Goal: Task Accomplishment & Management: Complete application form

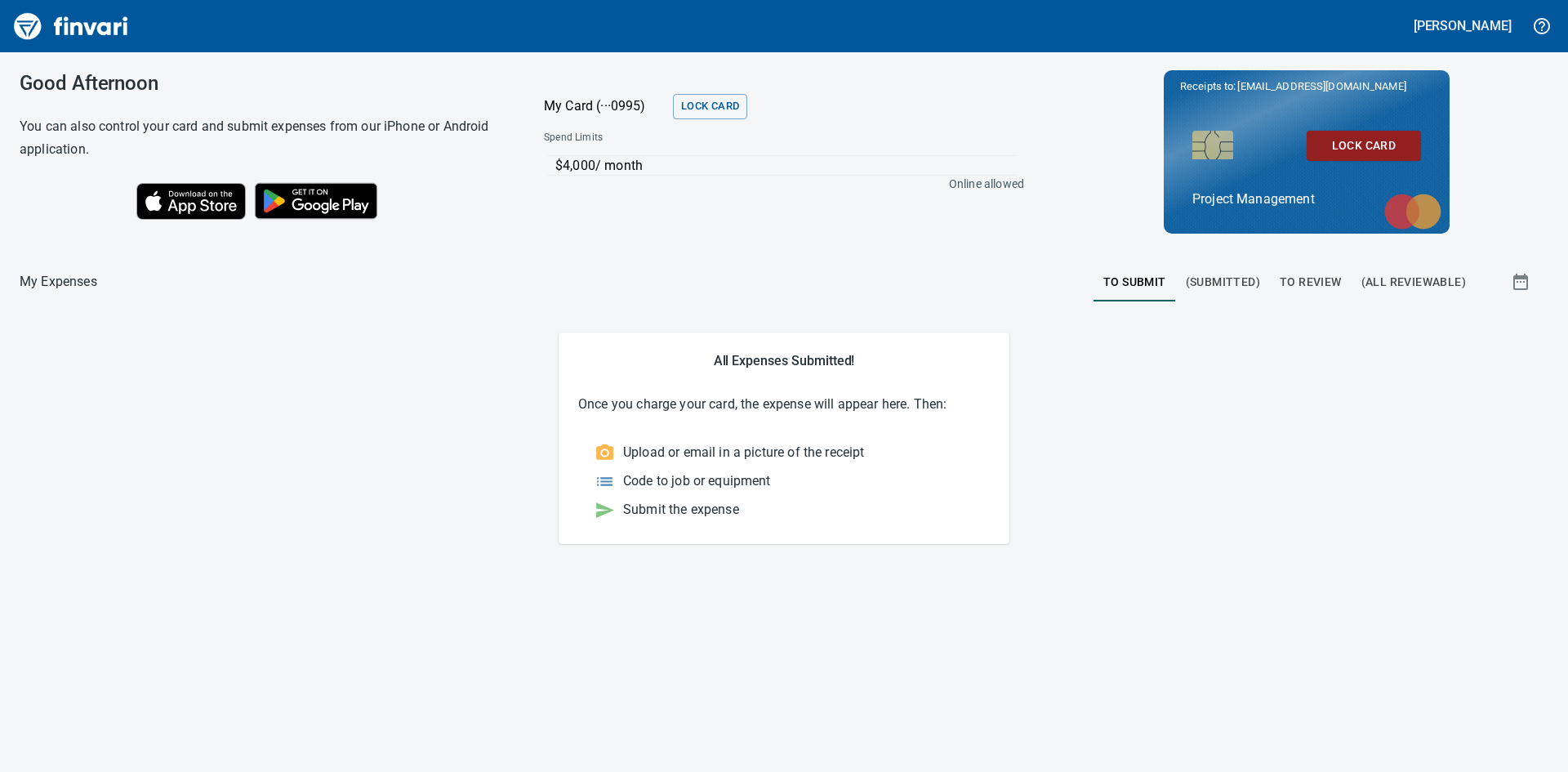
click at [1301, 277] on span "To Review" at bounding box center [1311, 282] width 62 height 21
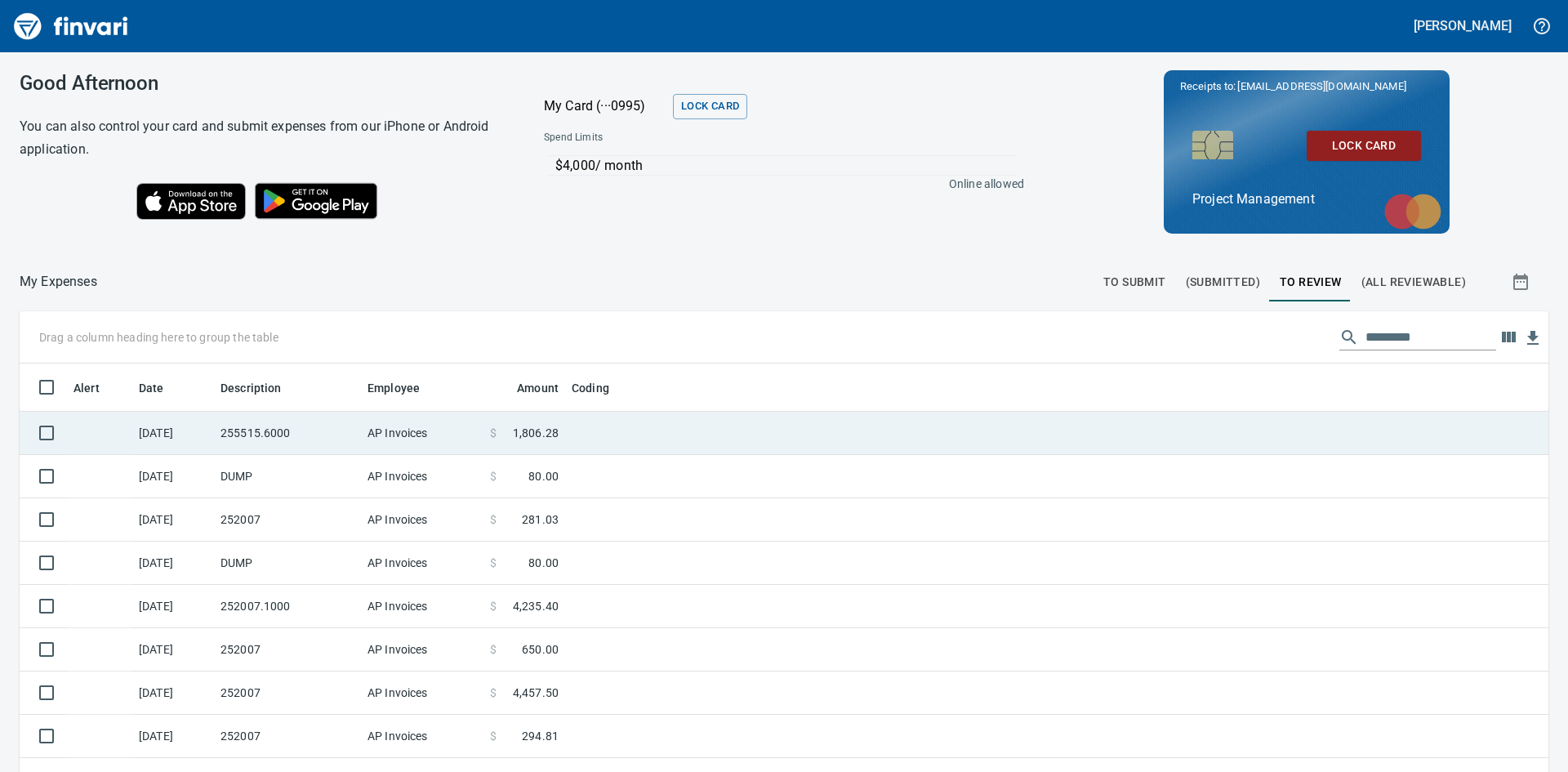
click at [235, 428] on td "255515.6000" at bounding box center [287, 433] width 147 height 43
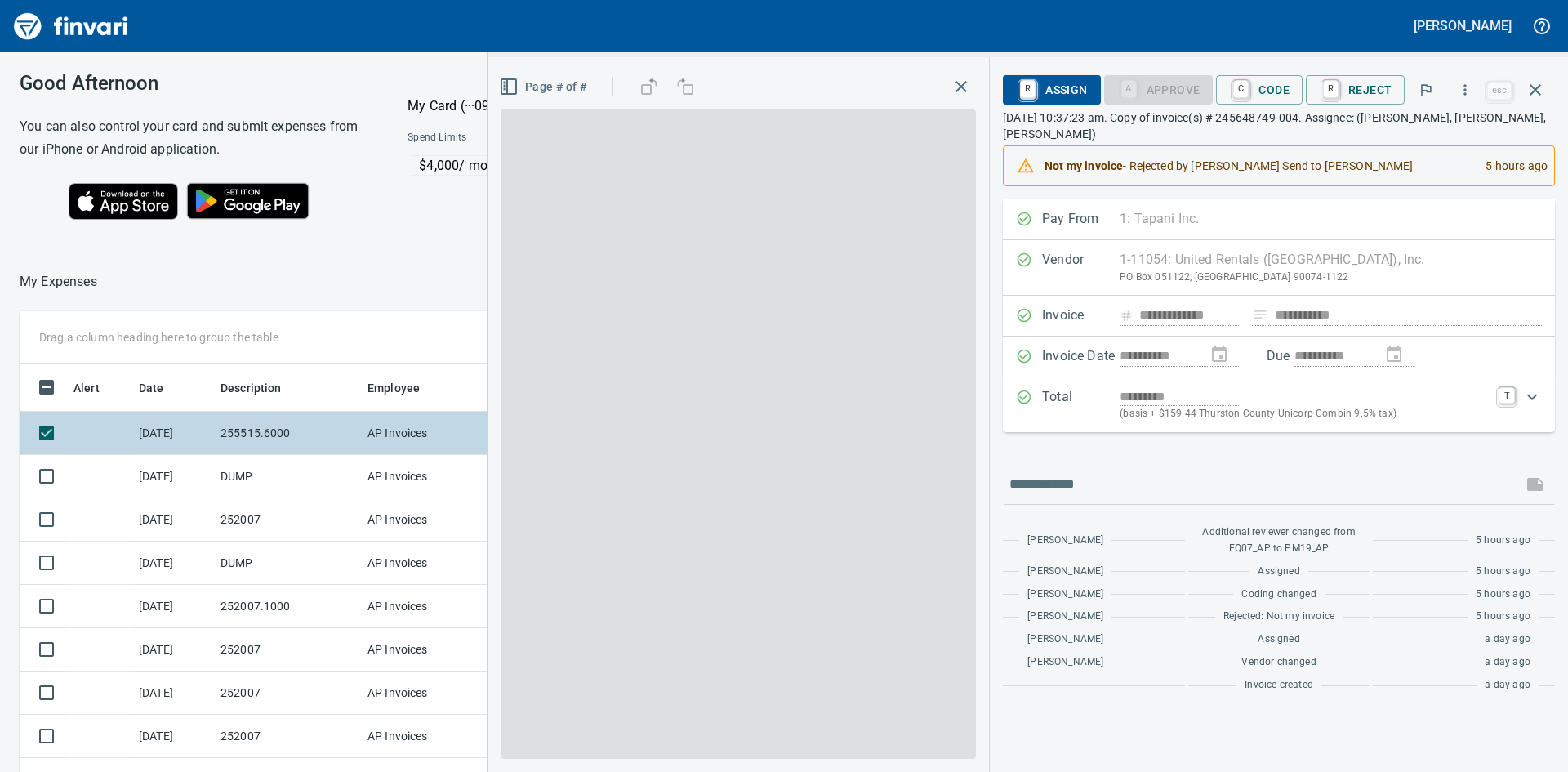
scroll to position [580, 1084]
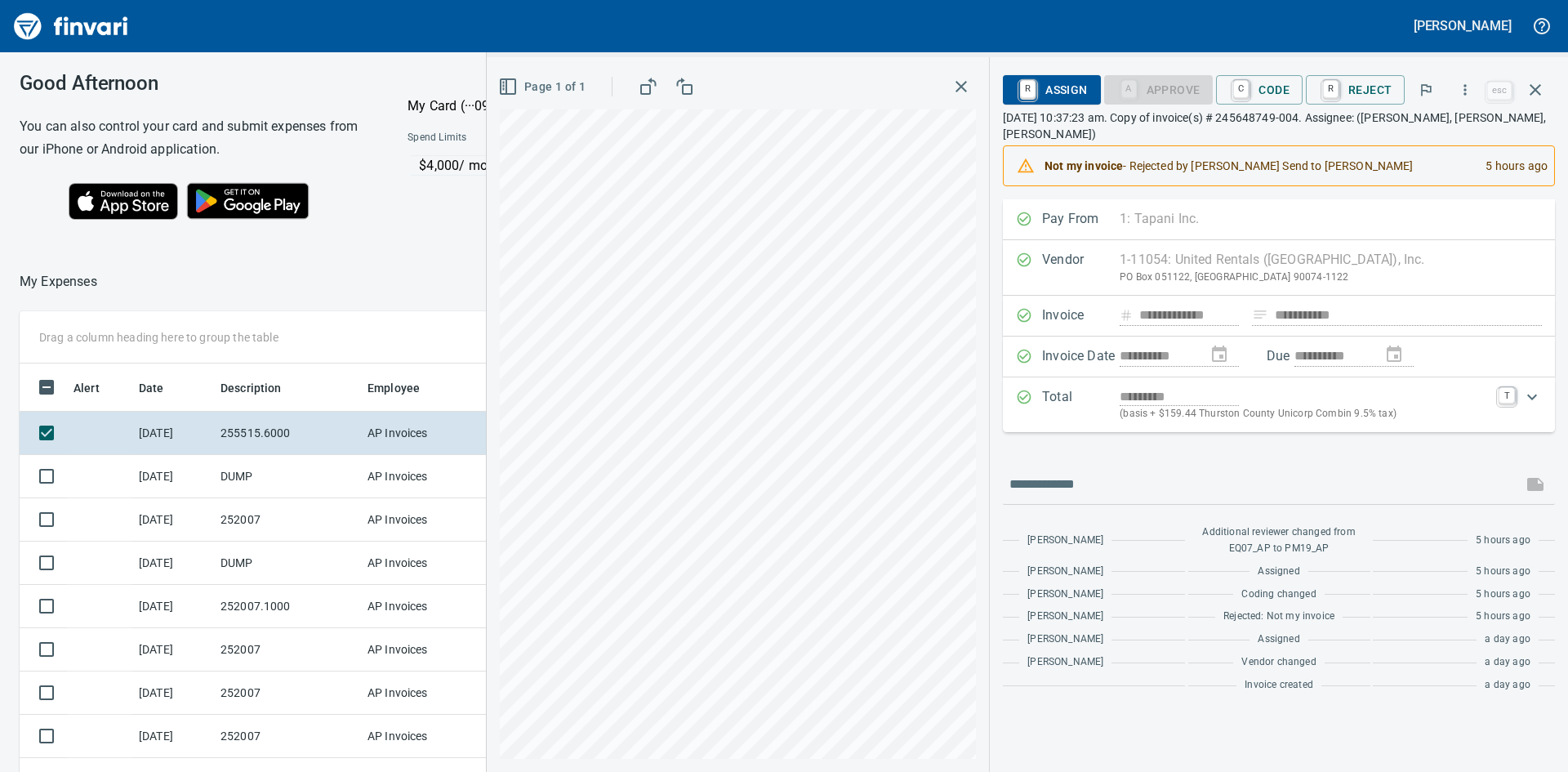
click at [963, 83] on icon "button" at bounding box center [961, 87] width 20 height 20
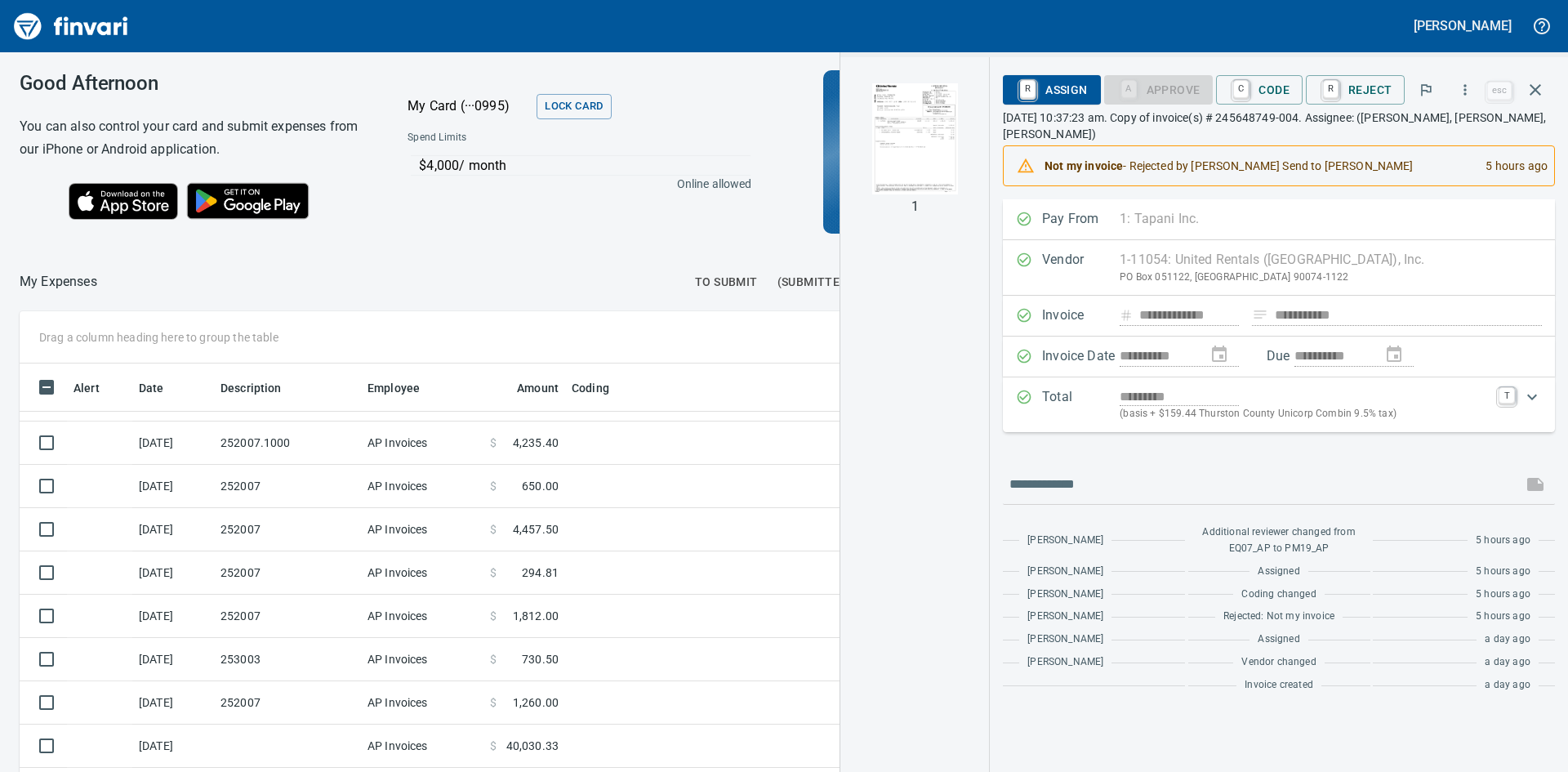
scroll to position [193, 0]
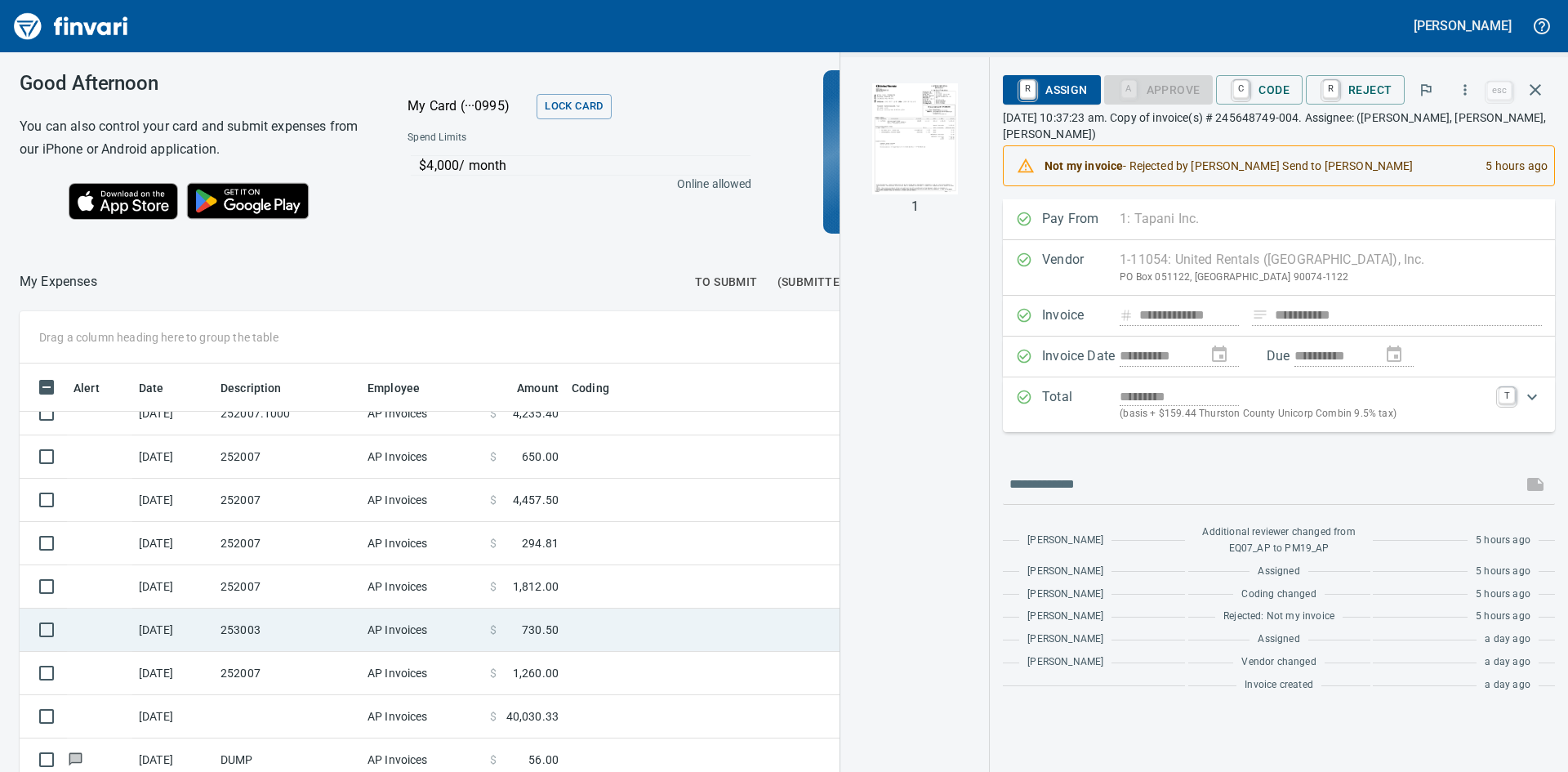
click at [284, 633] on td "253003" at bounding box center [287, 630] width 147 height 43
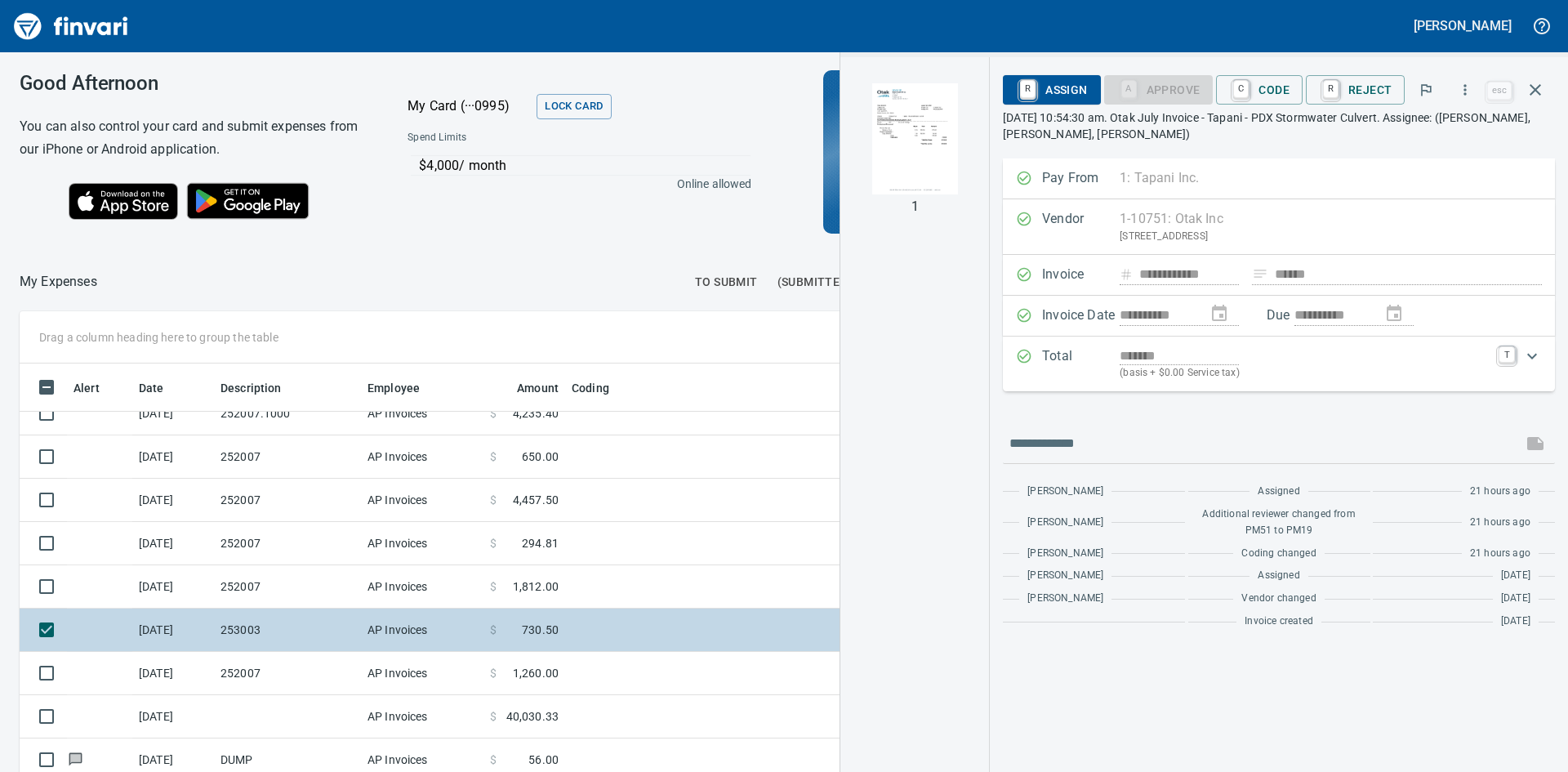
click at [277, 625] on td "253003" at bounding box center [287, 630] width 147 height 43
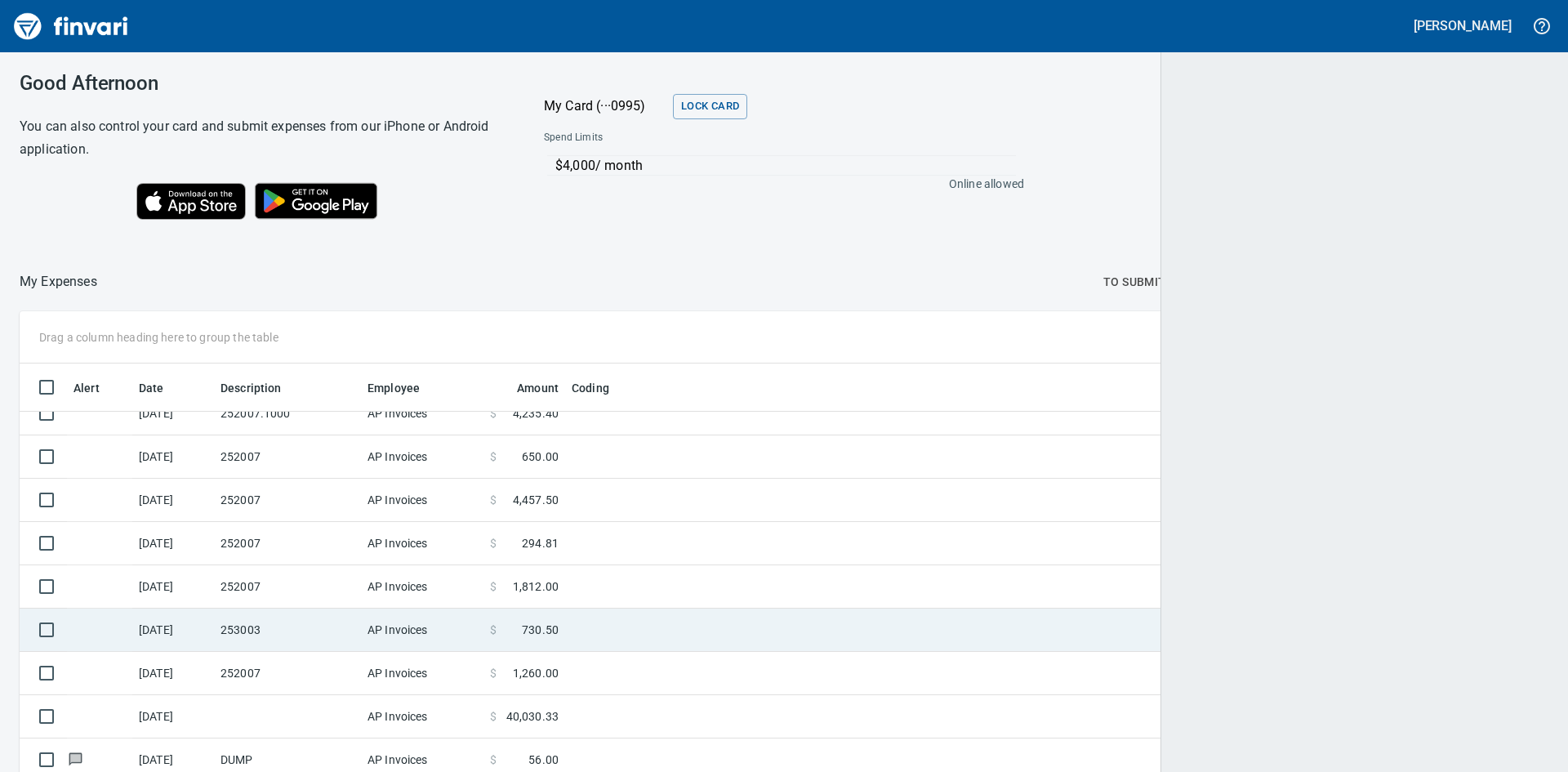
scroll to position [580, 1490]
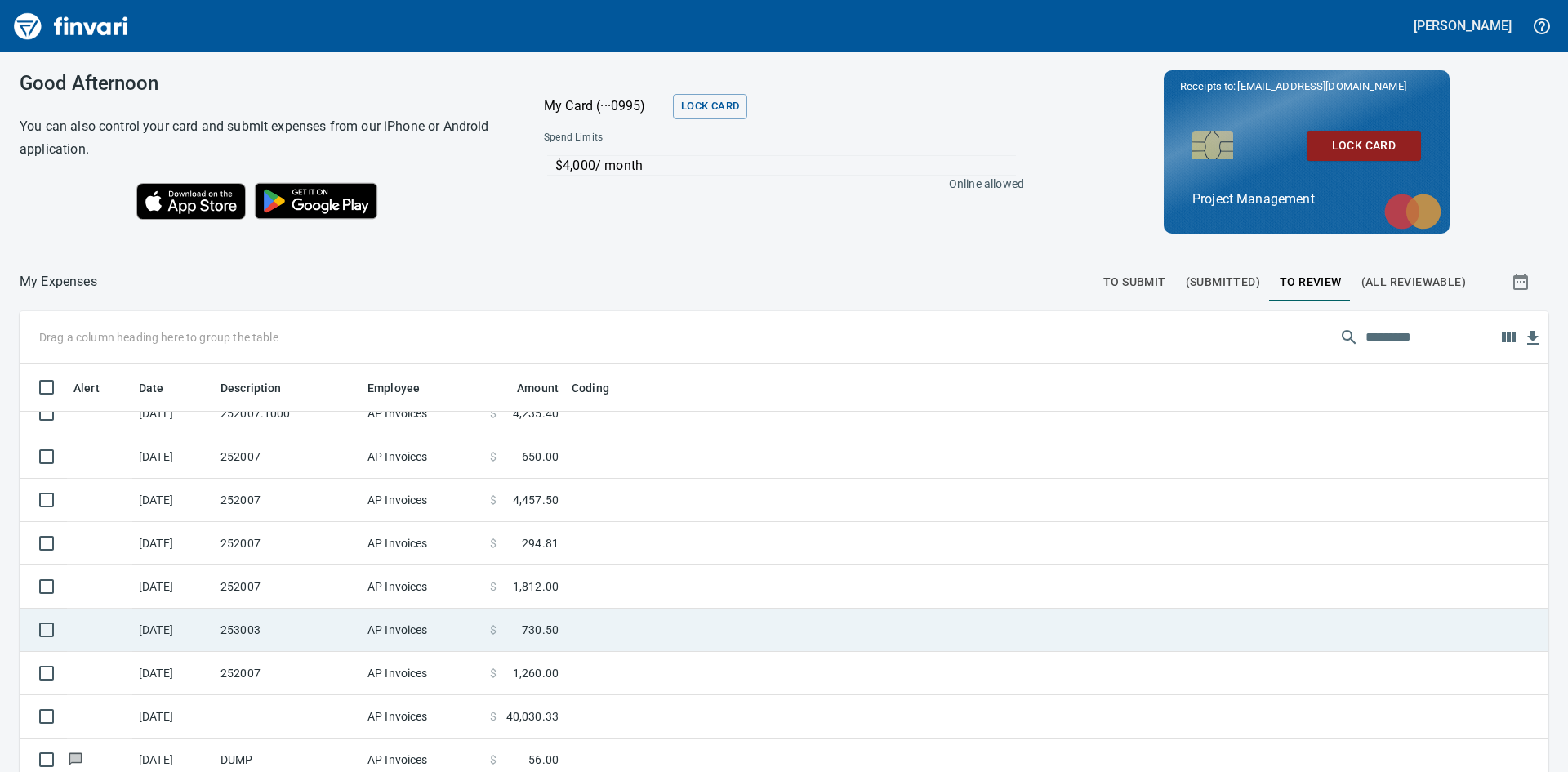
click at [274, 626] on td "253003" at bounding box center [287, 630] width 147 height 43
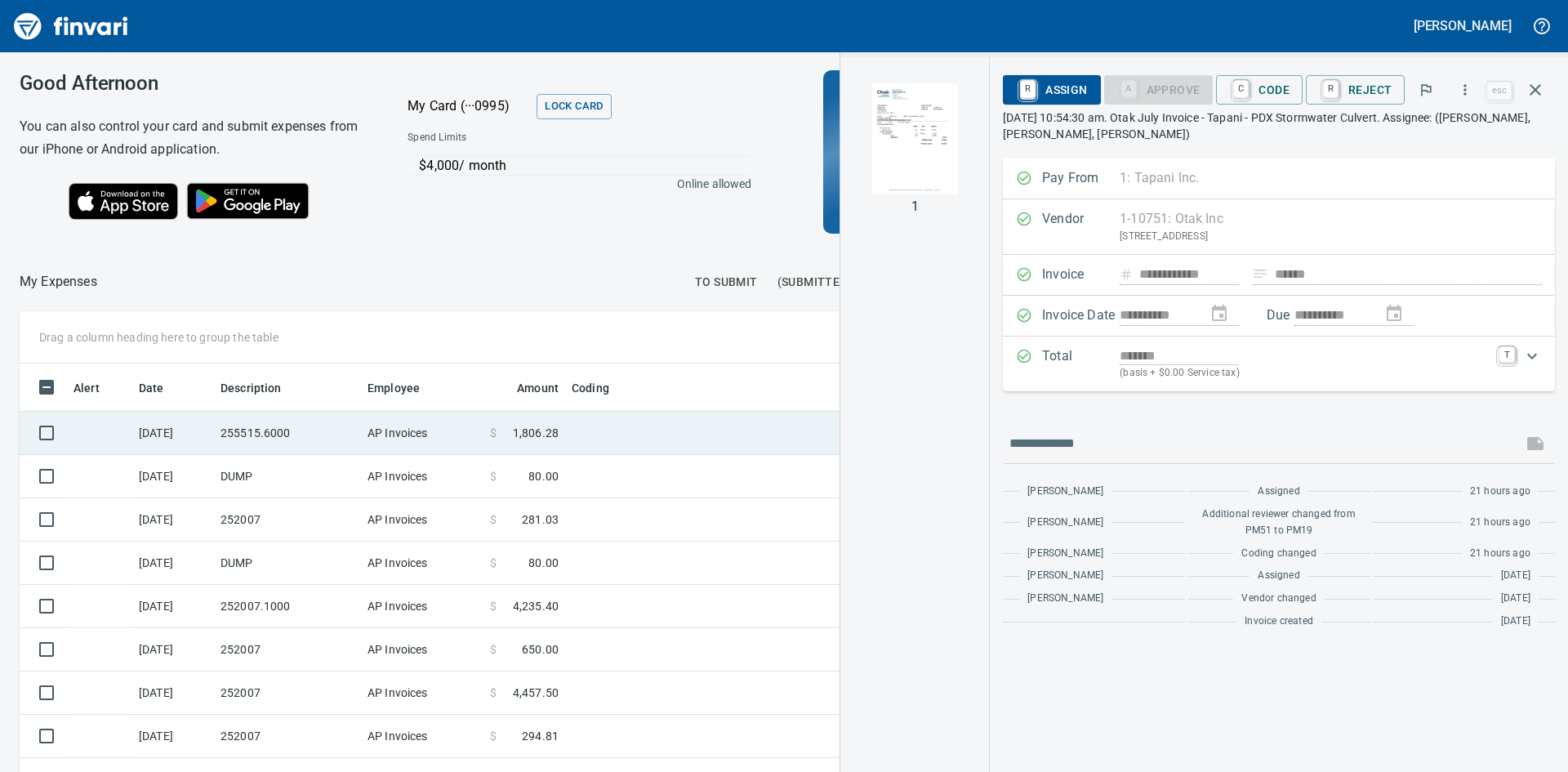
click at [299, 434] on td "255515.6000" at bounding box center [287, 433] width 147 height 43
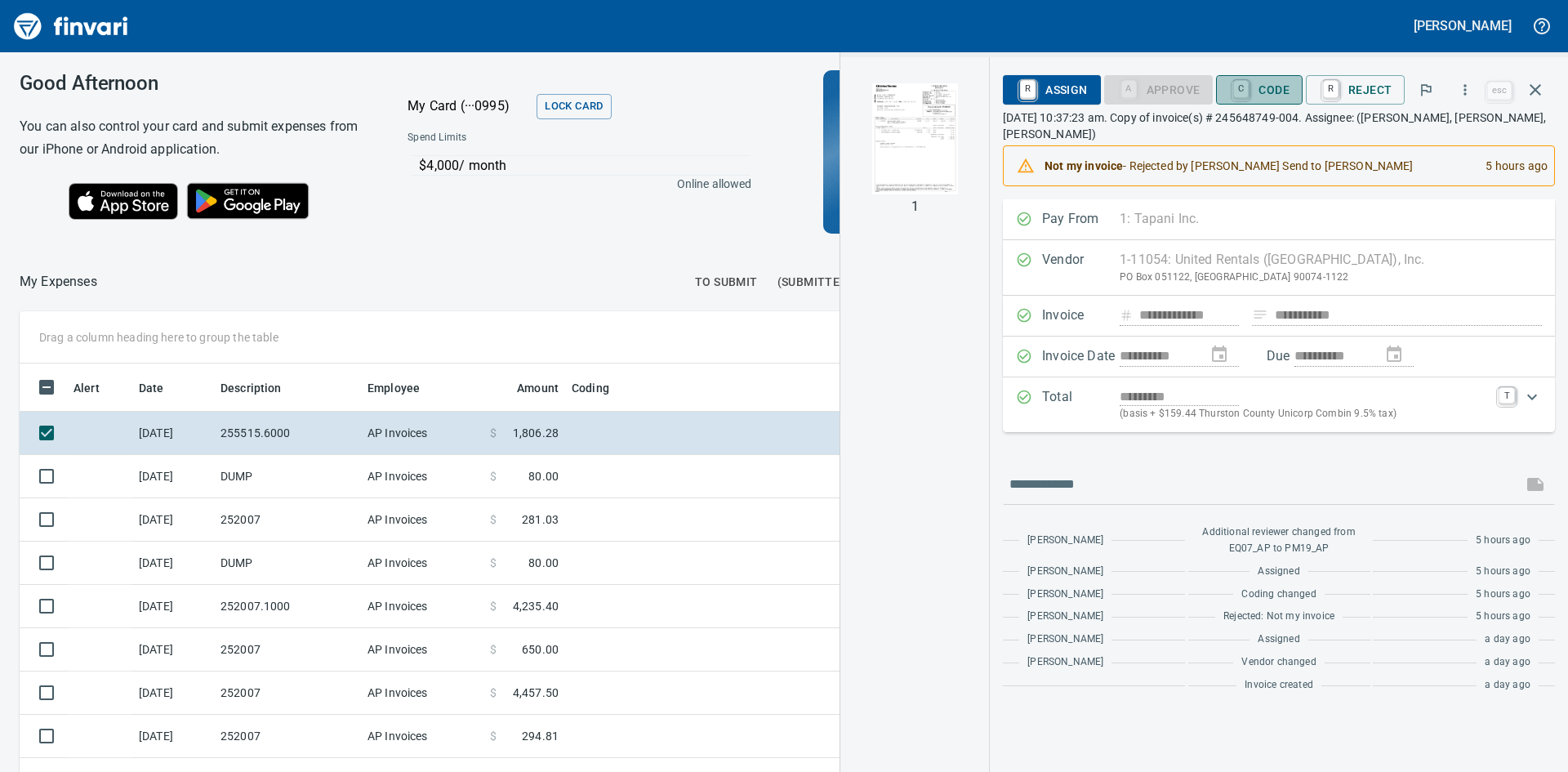
click at [1260, 92] on span "C Code" at bounding box center [1260, 90] width 61 height 28
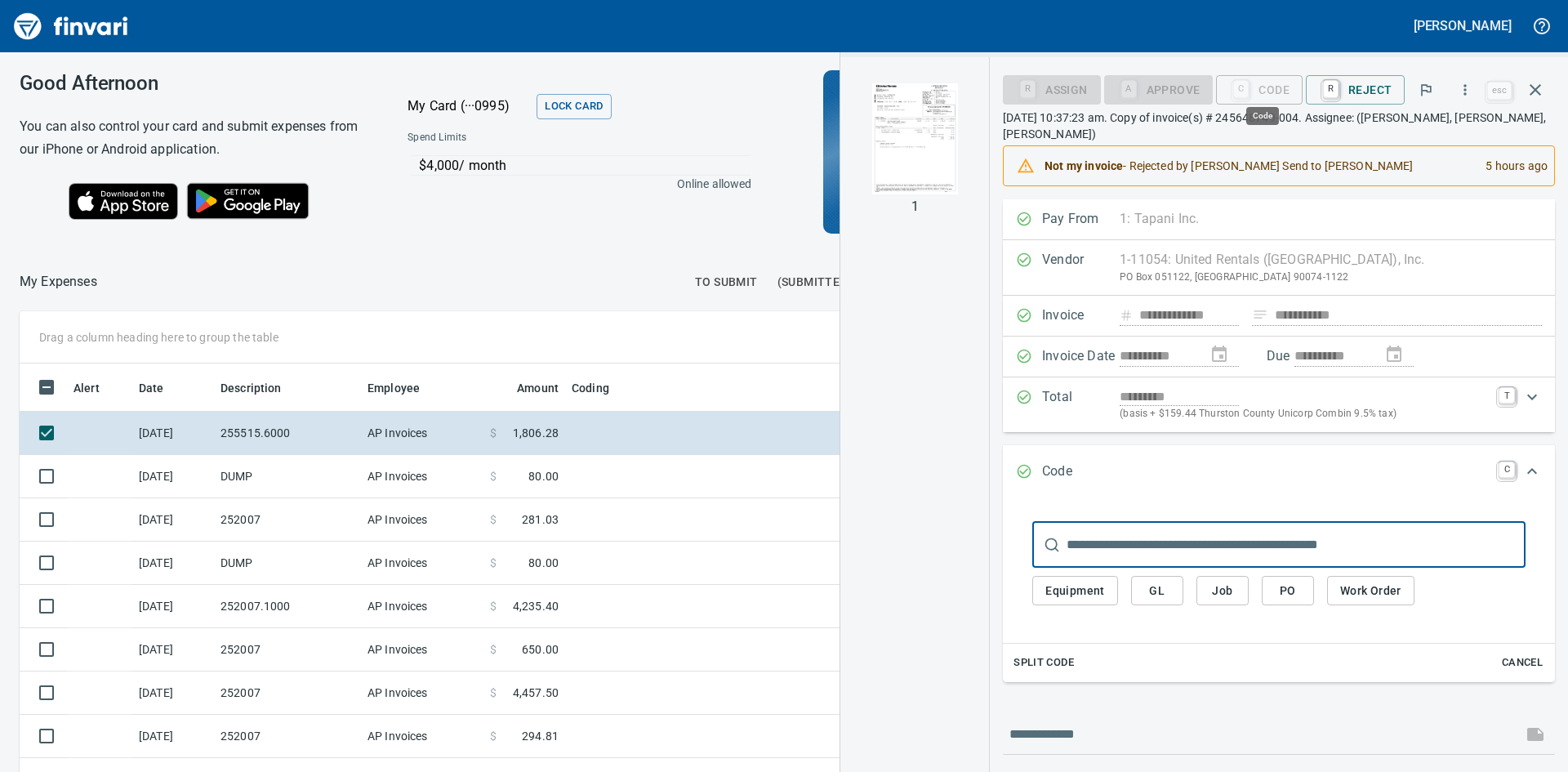
scroll to position [580, 1084]
click at [1235, 592] on span "Job" at bounding box center [1223, 591] width 26 height 21
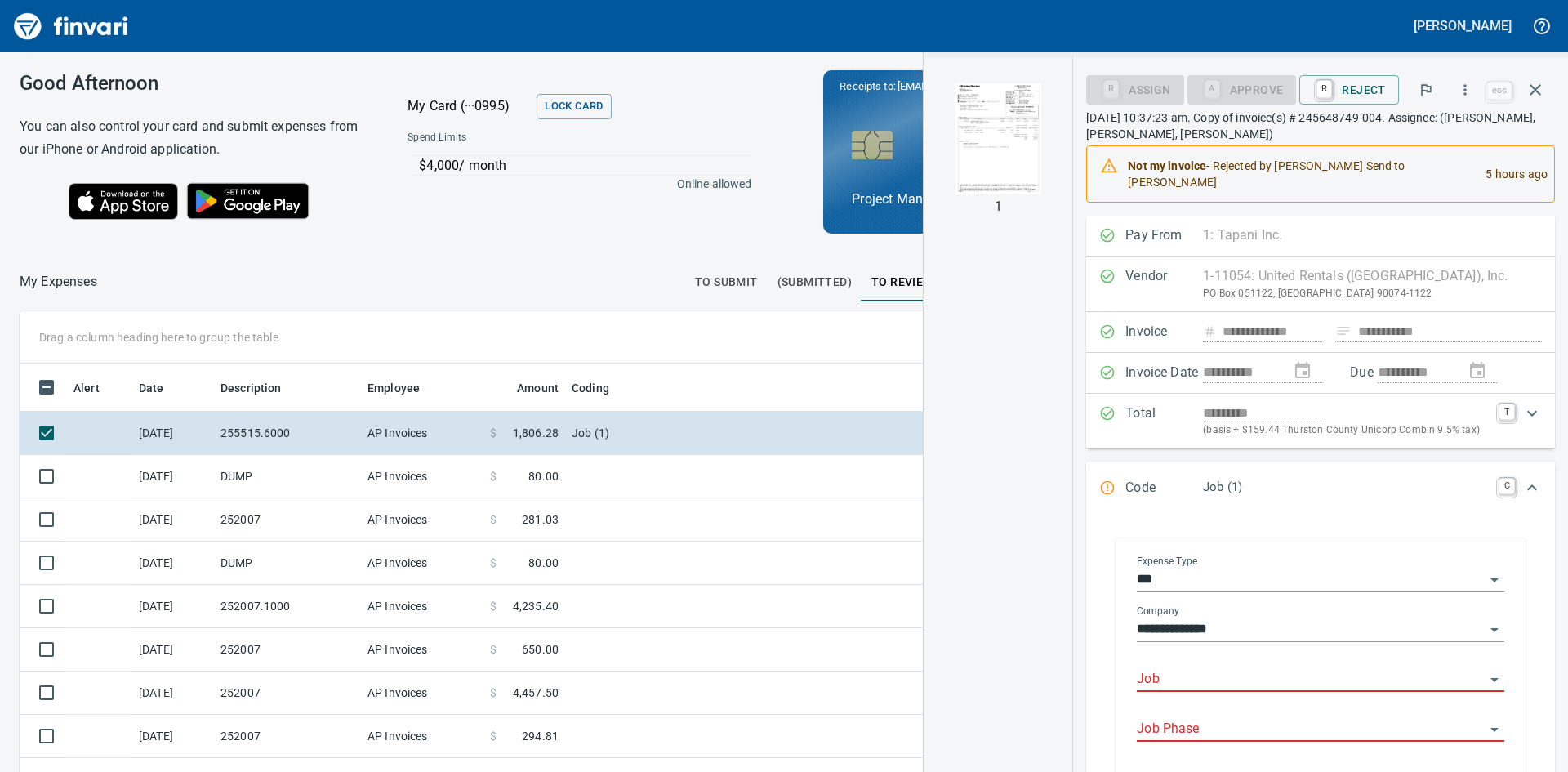
click at [1256, 669] on input "Job" at bounding box center [1310, 680] width 348 height 23
click at [1355, 706] on li "255515.: Boston Harbor Watermain and Inflow" at bounding box center [1315, 706] width 352 height 39
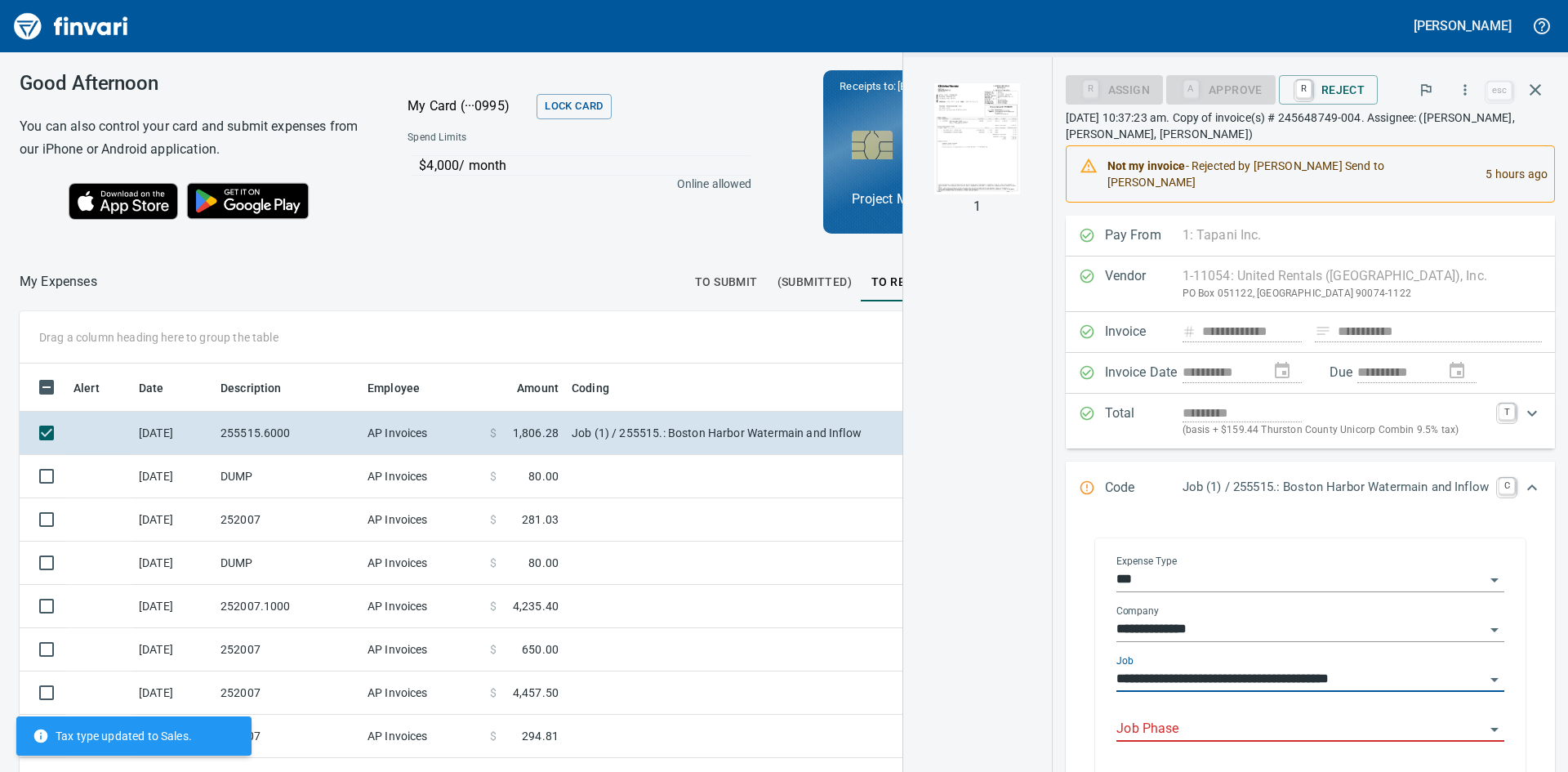
type input "**********"
click at [1320, 718] on input "Job Phase" at bounding box center [1300, 729] width 368 height 23
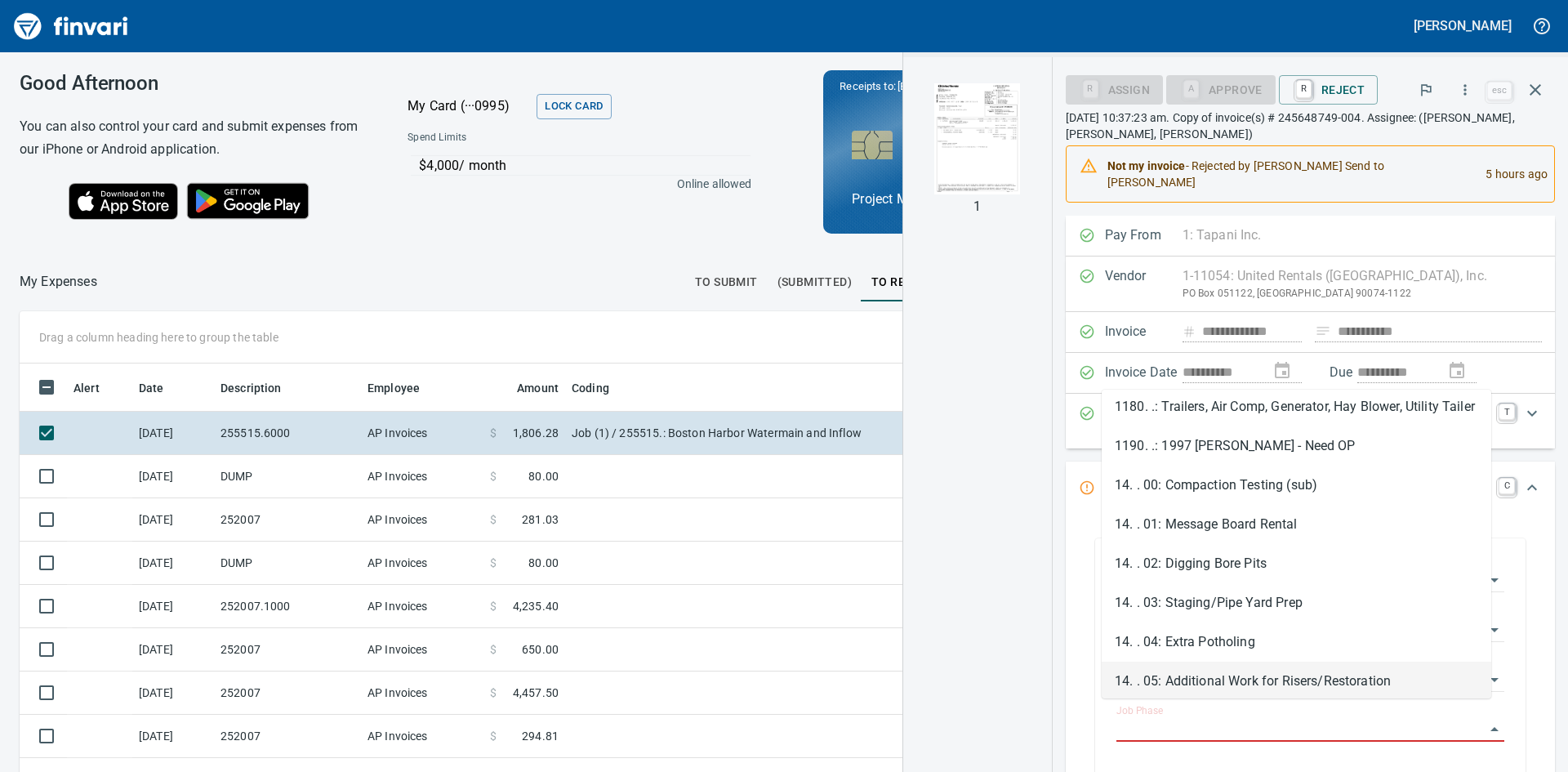
scroll to position [1715, 0]
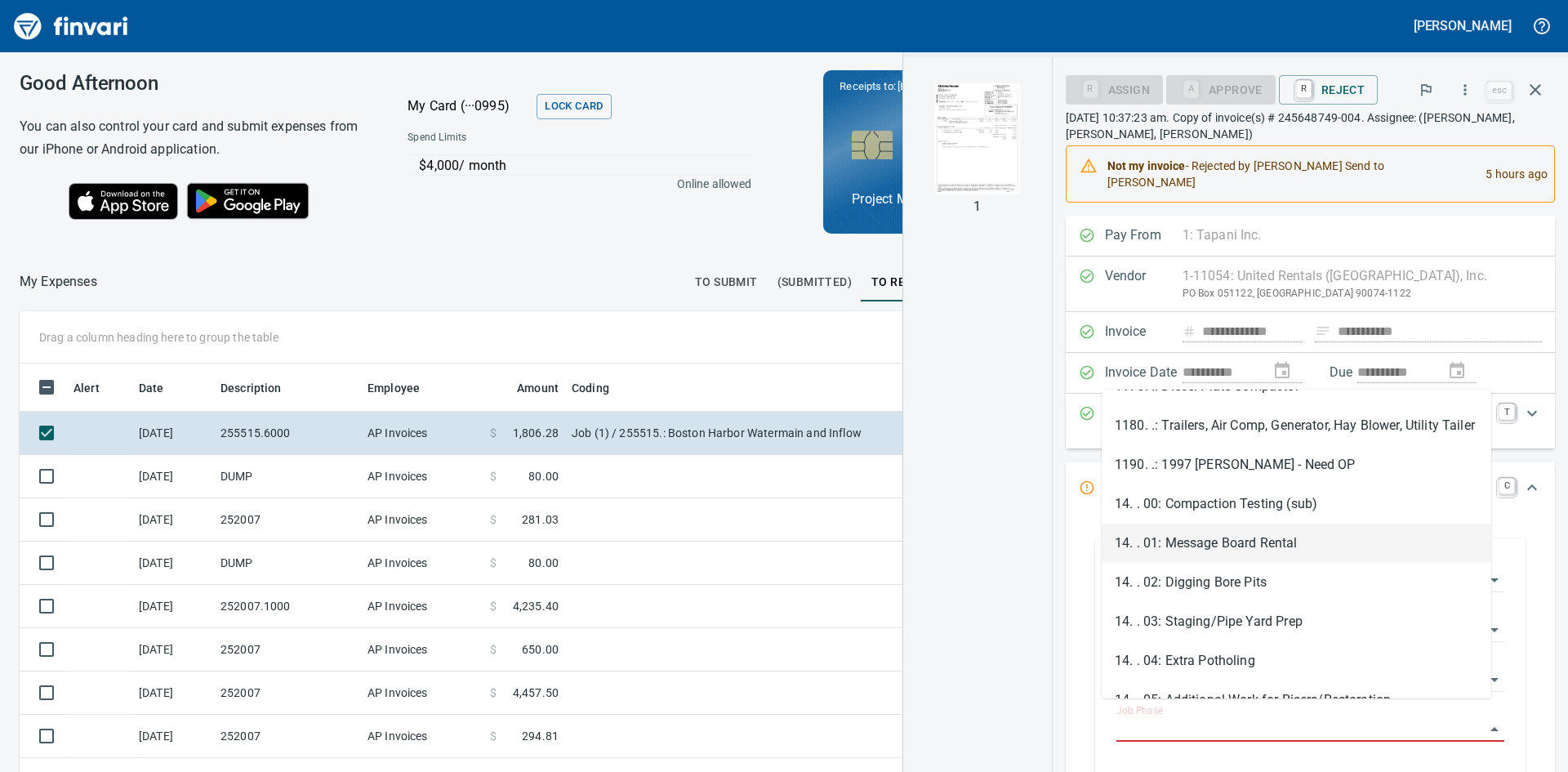
click at [1232, 542] on li "14. . 01: Message Board Rental" at bounding box center [1296, 543] width 390 height 39
type input "**********"
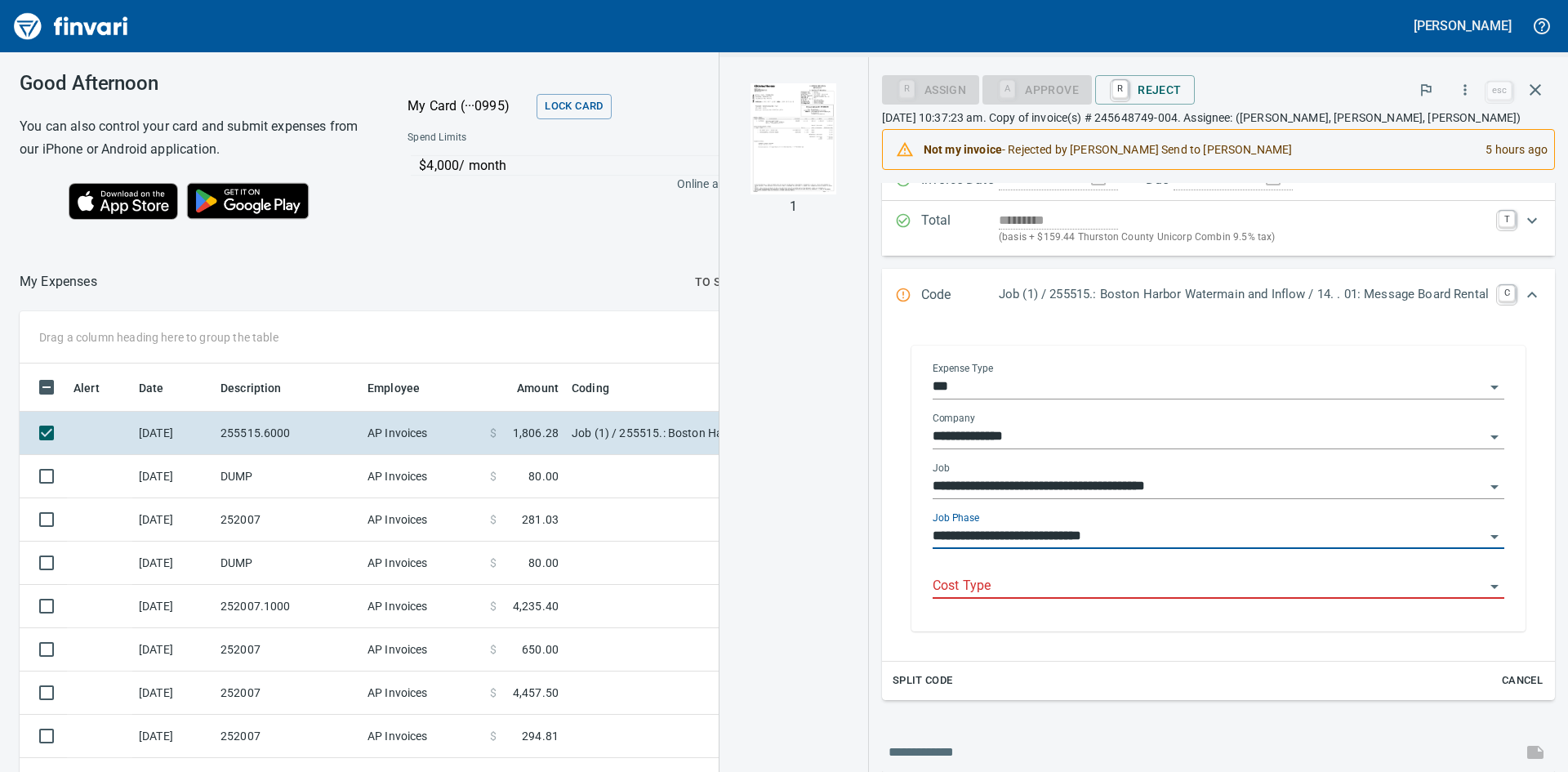
scroll to position [163, 0]
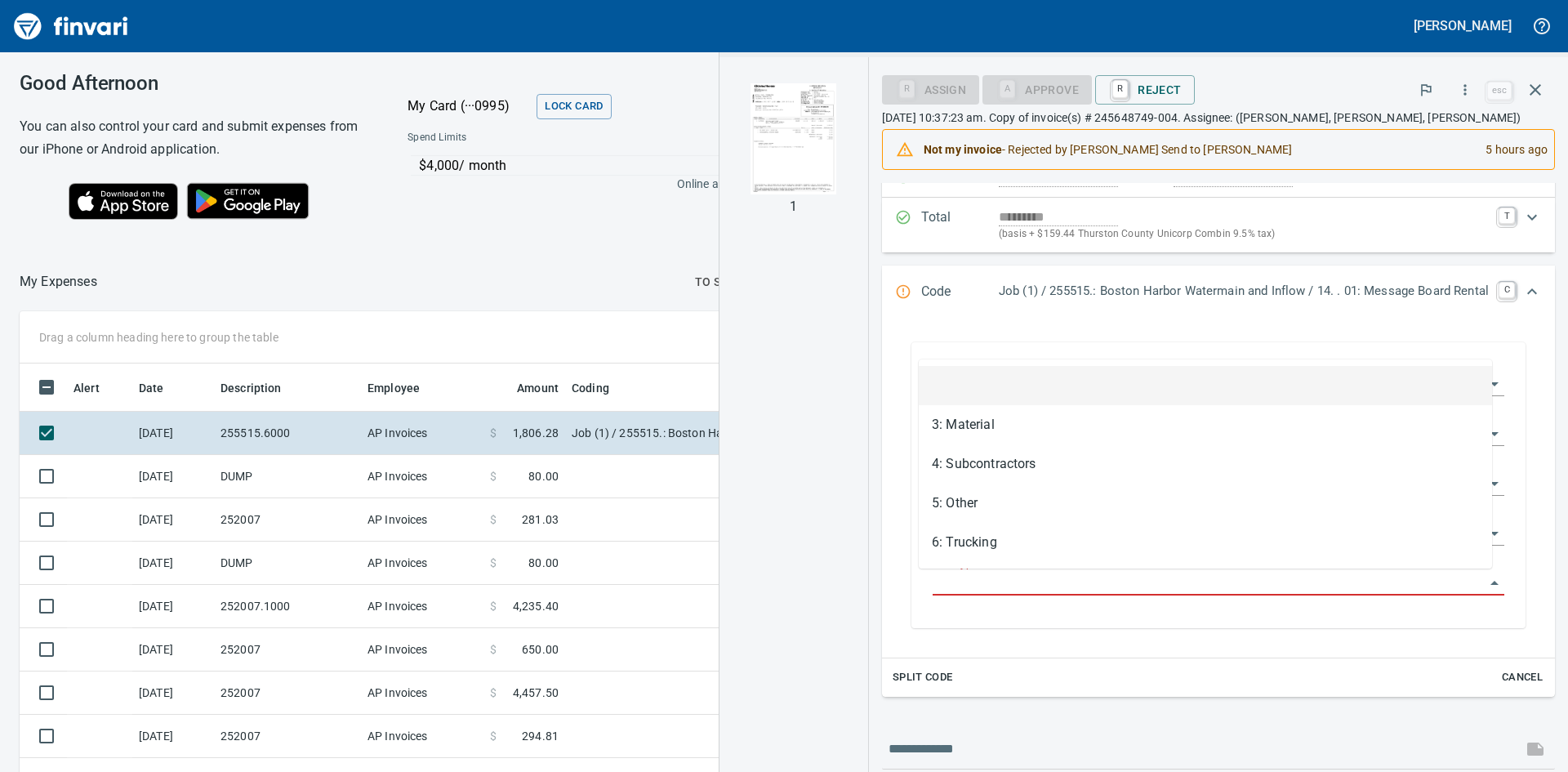
click at [1102, 581] on input "Cost Type" at bounding box center [1208, 583] width 552 height 23
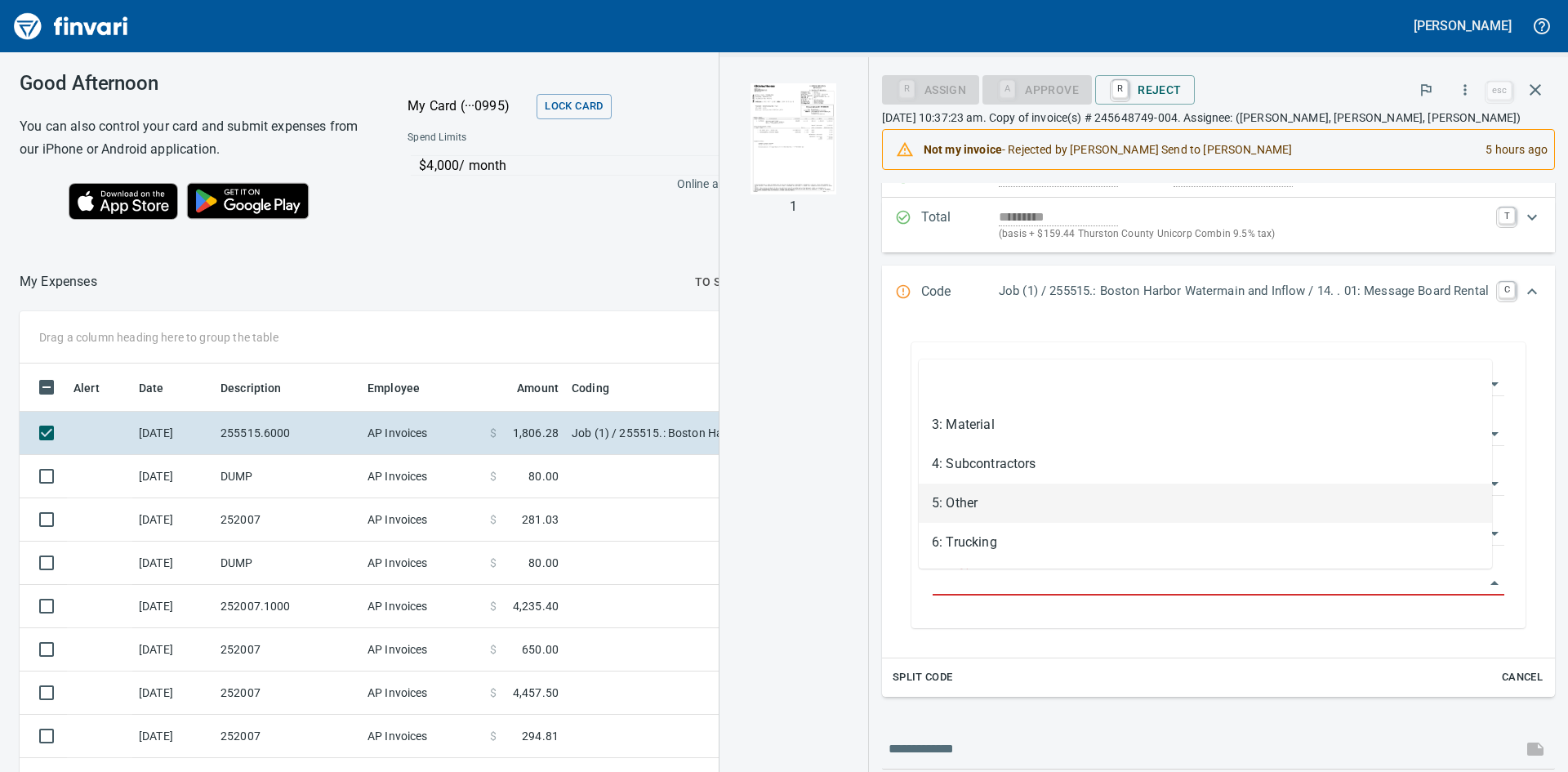
click at [970, 504] on li "5: Other" at bounding box center [1205, 504] width 573 height 39
type input "********"
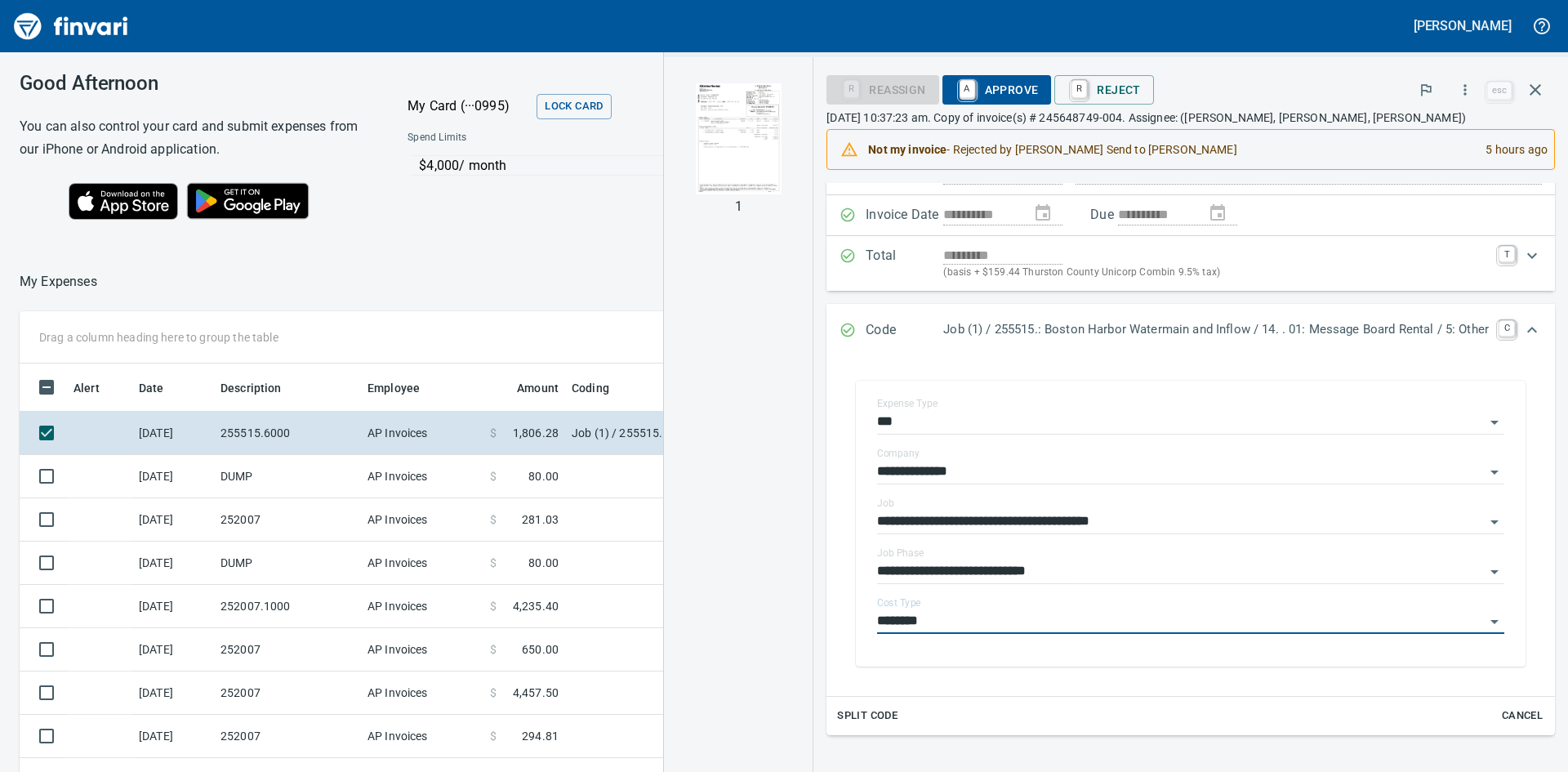
scroll to position [82, 0]
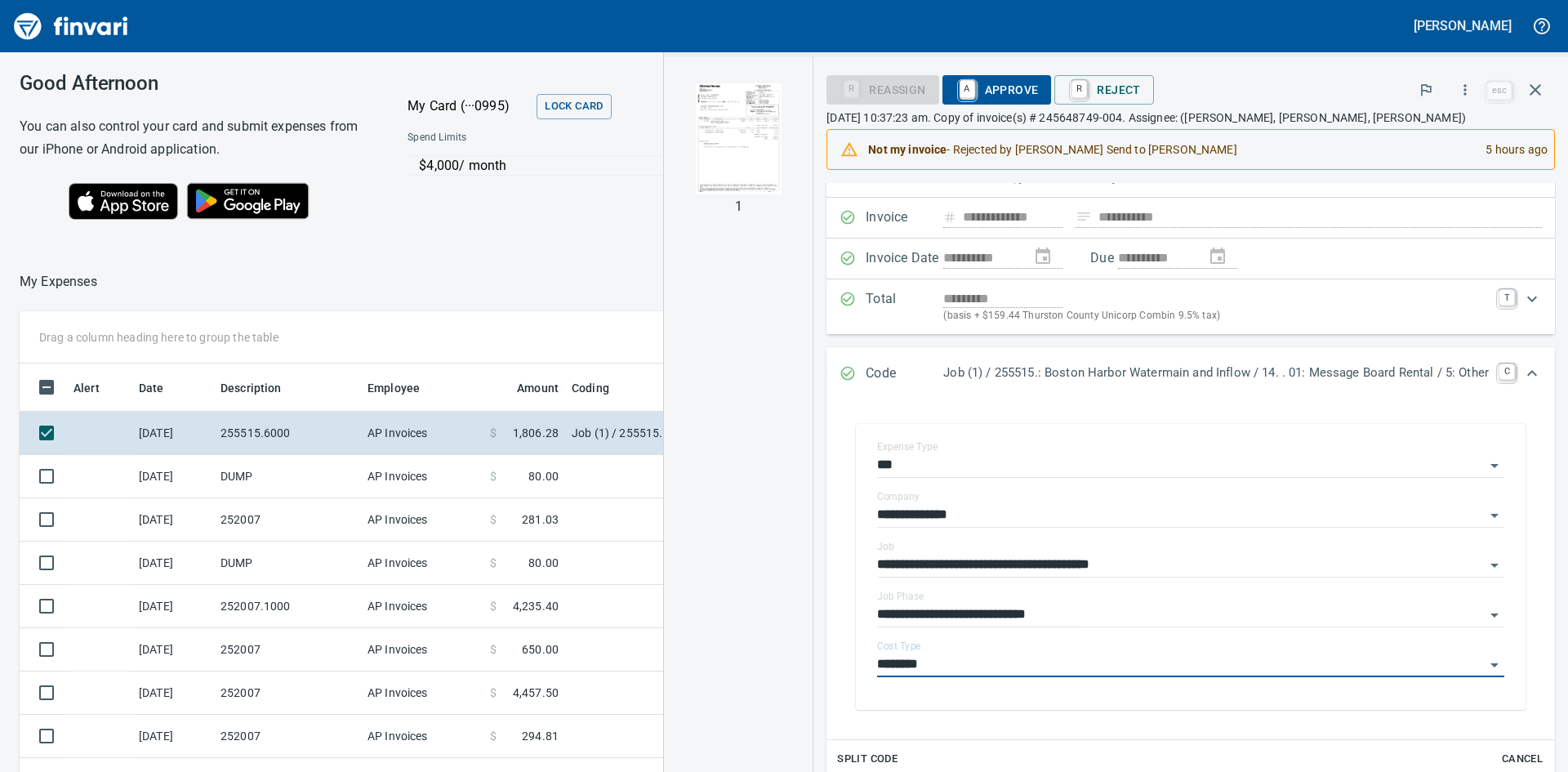
click at [991, 85] on span "A Approve" at bounding box center [997, 90] width 84 height 28
